Goal: Task Accomplishment & Management: Use online tool/utility

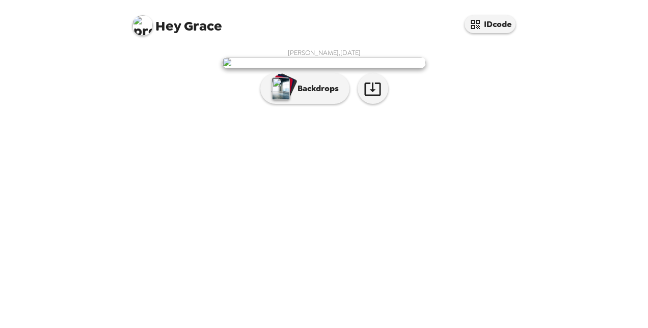
scroll to position [40, 0]
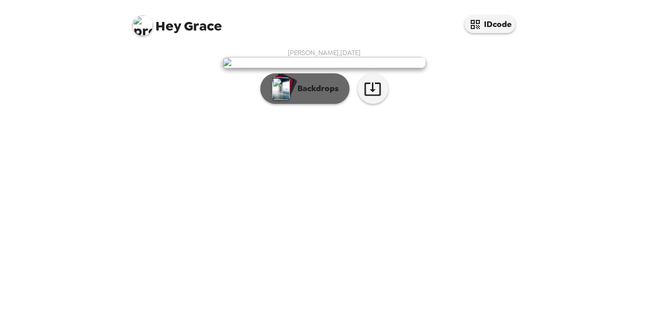
click at [314, 95] on p "Backdrops" at bounding box center [316, 89] width 46 height 12
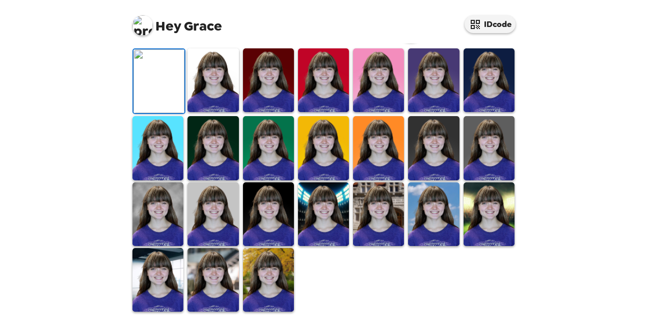
scroll to position [177, 0]
click at [425, 112] on img at bounding box center [433, 80] width 51 height 64
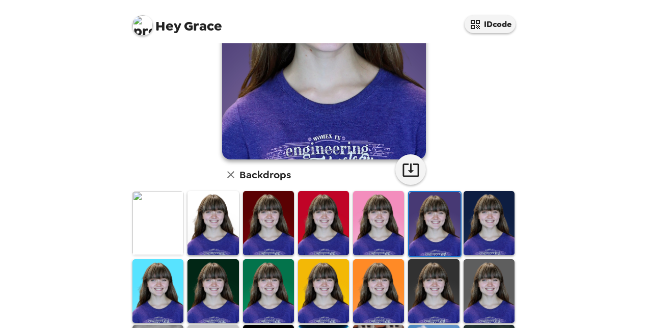
scroll to position [153, 0]
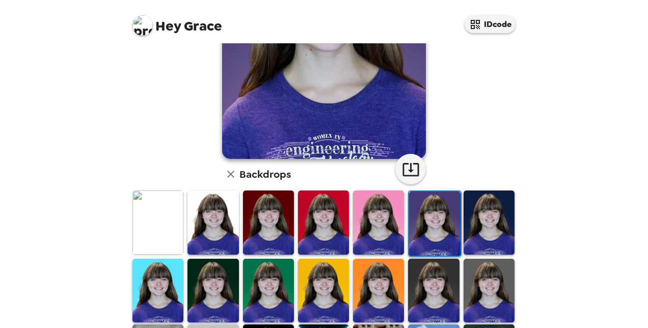
click at [215, 282] on img at bounding box center [213, 291] width 51 height 64
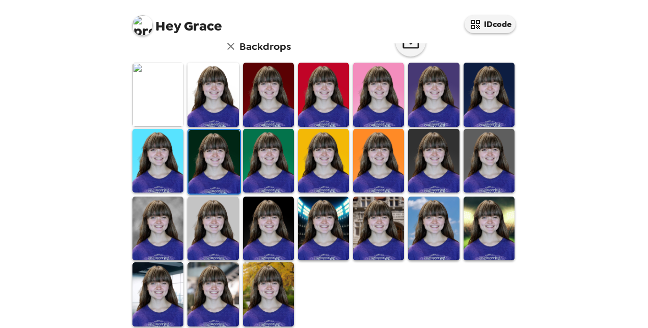
scroll to position [290, 0]
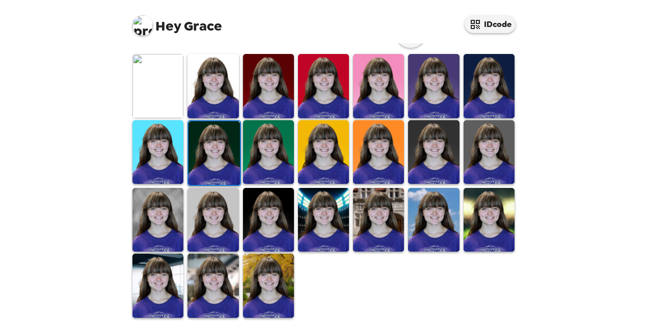
click at [279, 237] on img at bounding box center [268, 220] width 51 height 64
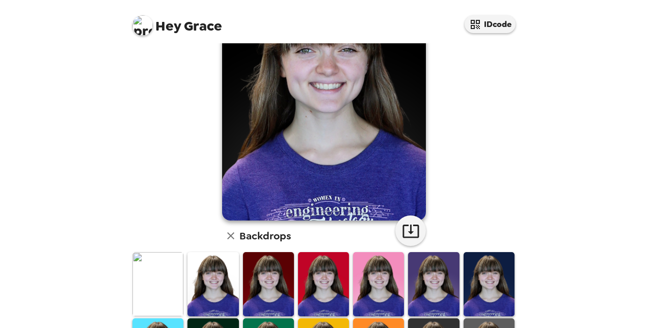
scroll to position [100, 0]
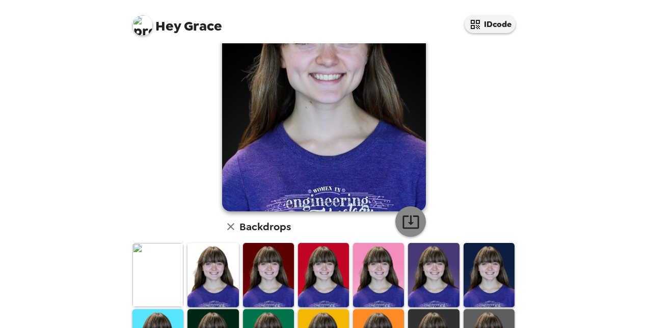
click at [409, 223] on icon "button" at bounding box center [411, 222] width 18 height 18
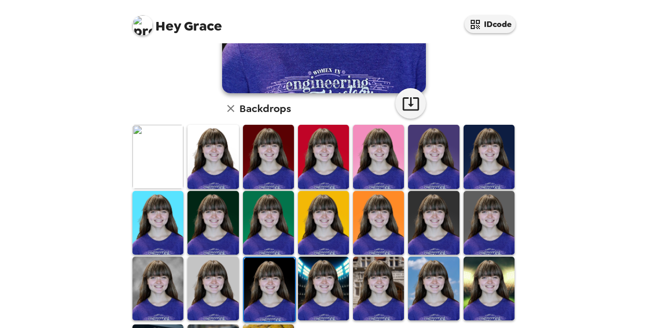
scroll to position [226, 0]
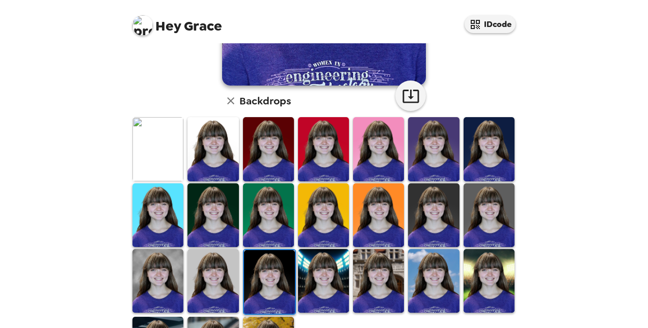
click at [486, 133] on img at bounding box center [489, 149] width 51 height 64
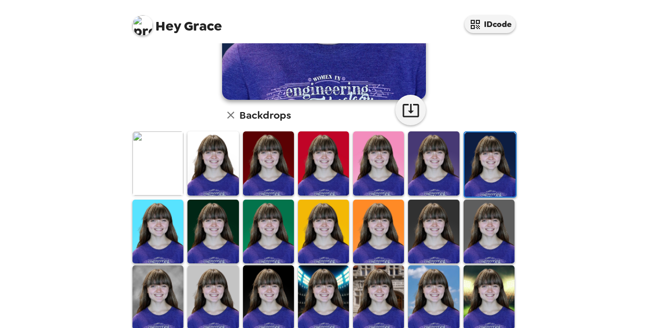
scroll to position [290, 0]
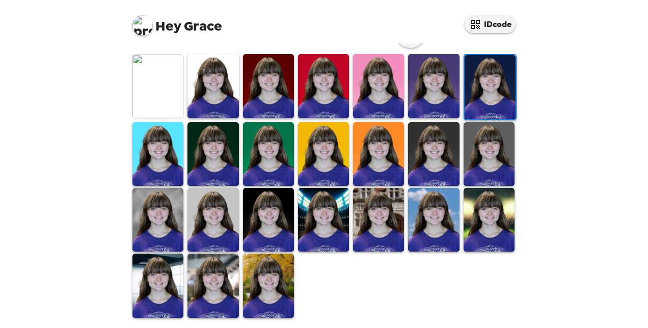
click at [279, 295] on img at bounding box center [268, 286] width 51 height 64
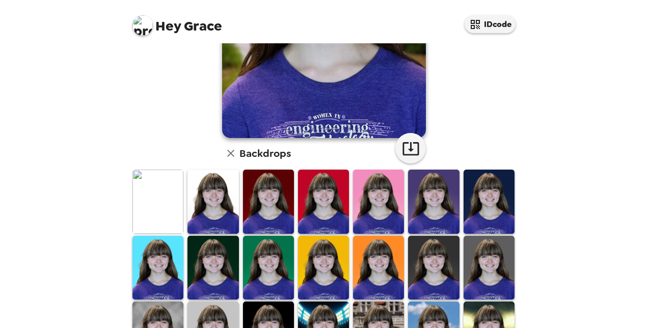
scroll to position [174, 0]
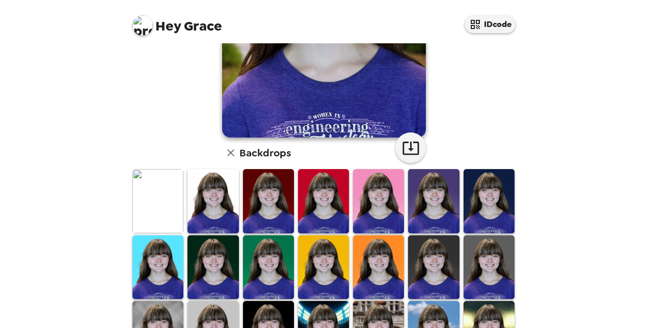
click at [212, 193] on img at bounding box center [213, 201] width 51 height 64
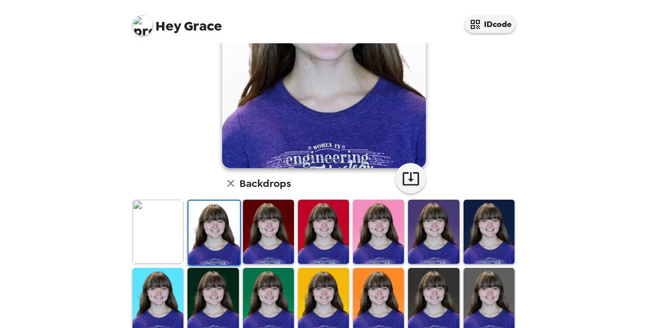
scroll to position [151, 0]
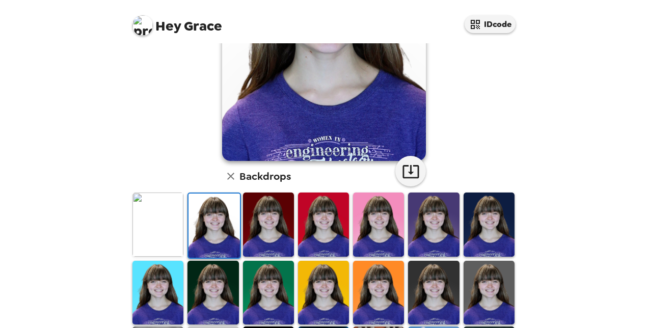
click at [469, 231] on img at bounding box center [489, 225] width 51 height 64
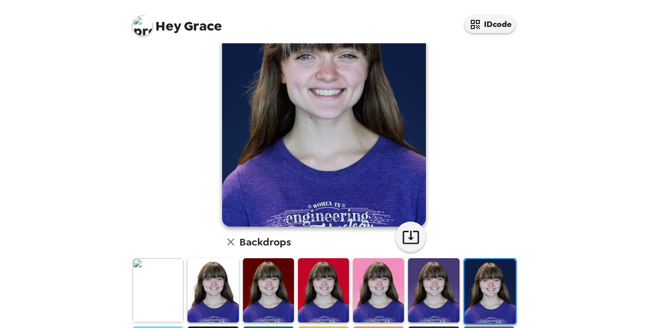
scroll to position [86, 0]
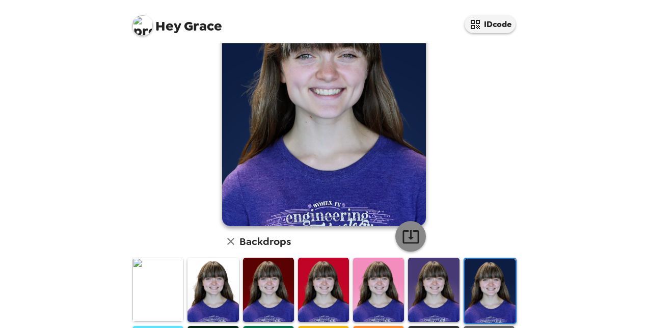
click at [406, 240] on icon "button" at bounding box center [411, 237] width 18 height 18
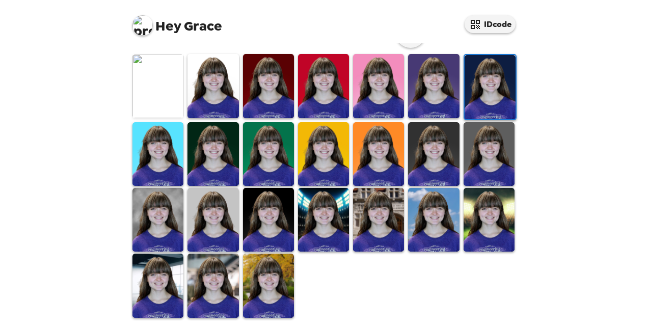
scroll to position [275, 0]
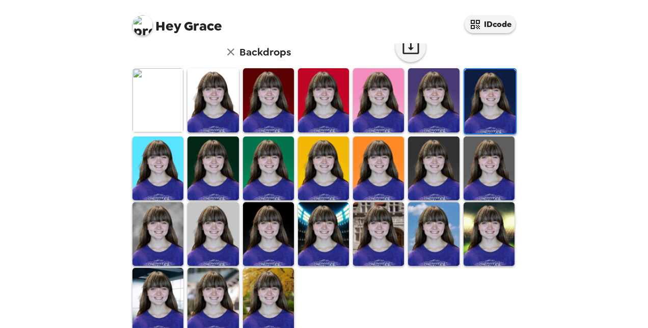
click at [195, 220] on img at bounding box center [213, 234] width 51 height 64
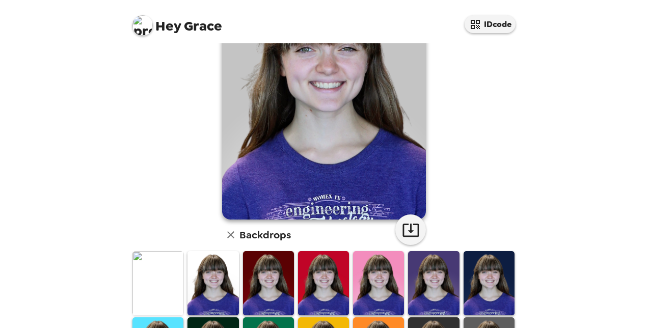
scroll to position [93, 0]
click at [182, 281] on img at bounding box center [158, 283] width 51 height 64
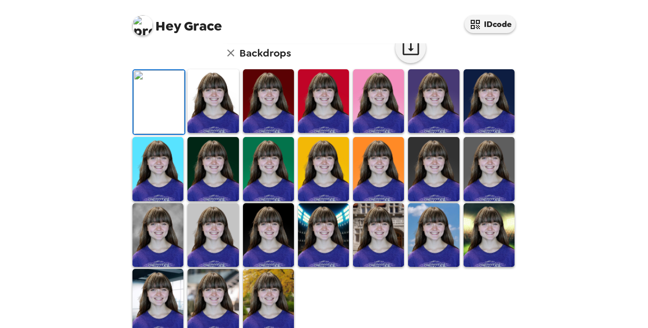
scroll to position [66, 0]
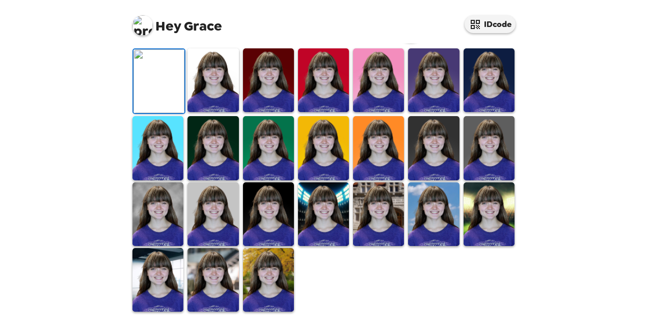
click at [207, 112] on img at bounding box center [213, 80] width 51 height 64
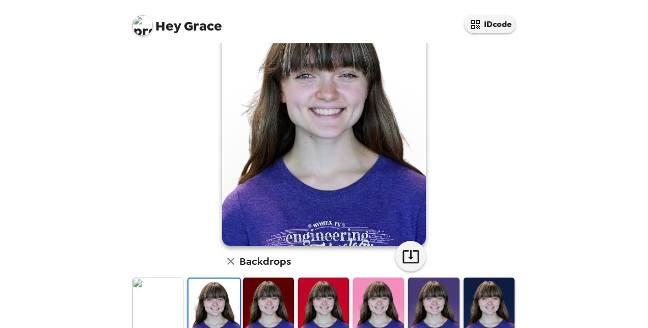
click at [166, 303] on img at bounding box center [158, 310] width 51 height 64
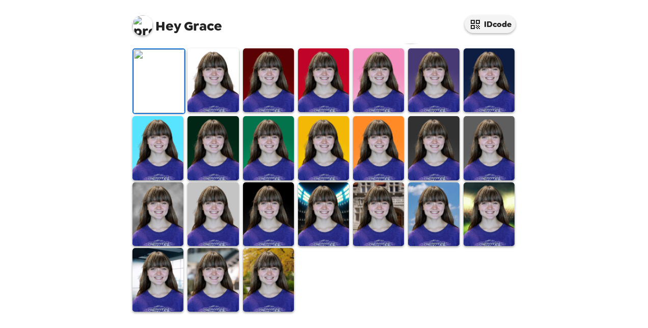
click at [205, 112] on img at bounding box center [213, 80] width 51 height 64
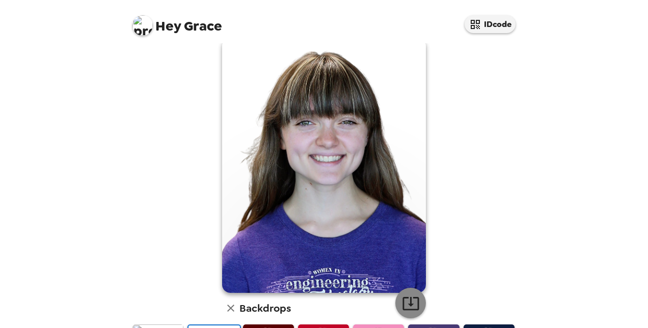
scroll to position [19, 0]
click at [412, 315] on button "button" at bounding box center [411, 302] width 31 height 31
